Goal: Information Seeking & Learning: Check status

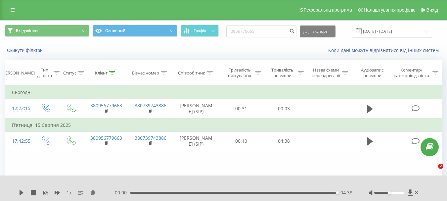
click at [264, 30] on input "0956779663" at bounding box center [262, 32] width 70 height 12
type input "0985956365"
click at [295, 29] on icon "submit" at bounding box center [292, 30] width 6 height 4
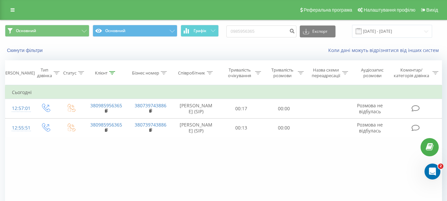
click at [263, 156] on div "Фільтрувати за умовою Дорівнює Введіть значення Скасувати OK Фільтрувати за умо…" at bounding box center [223, 159] width 437 height 149
drag, startPoint x: 387, startPoint y: 162, endPoint x: 383, endPoint y: 162, distance: 4.0
click at [387, 162] on div "Фільтрувати за умовою Дорівнює Введіть значення Скасувати OK Фільтрувати за умо…" at bounding box center [223, 159] width 437 height 149
